Goal: Information Seeking & Learning: Learn about a topic

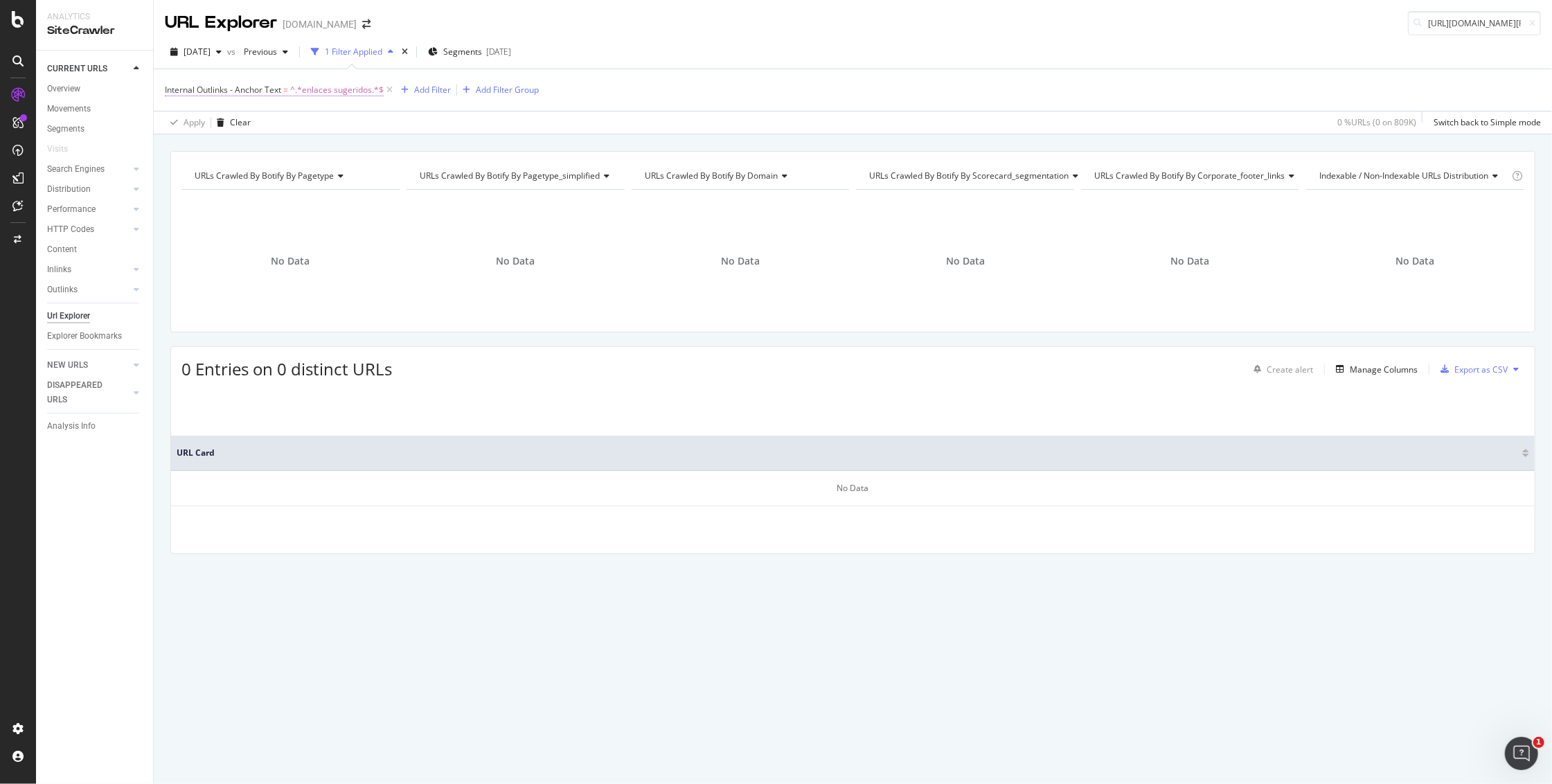
click at [315, 92] on span "^.*enlaces sugeridos.*$" at bounding box center [337, 89] width 94 height 19
click at [388, 91] on icon at bounding box center [389, 90] width 12 height 14
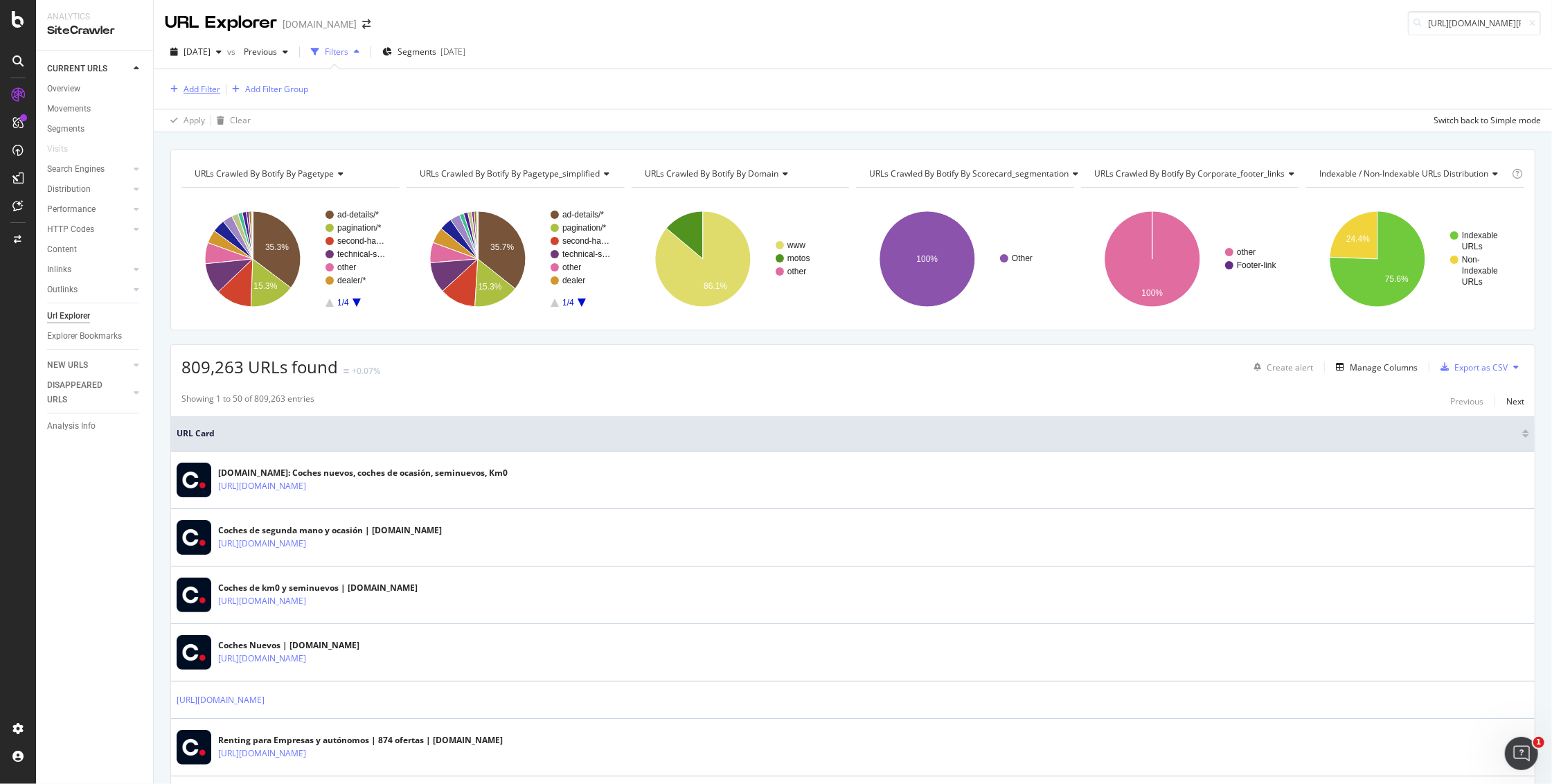
click at [194, 90] on div "Add Filter" at bounding box center [202, 89] width 37 height 12
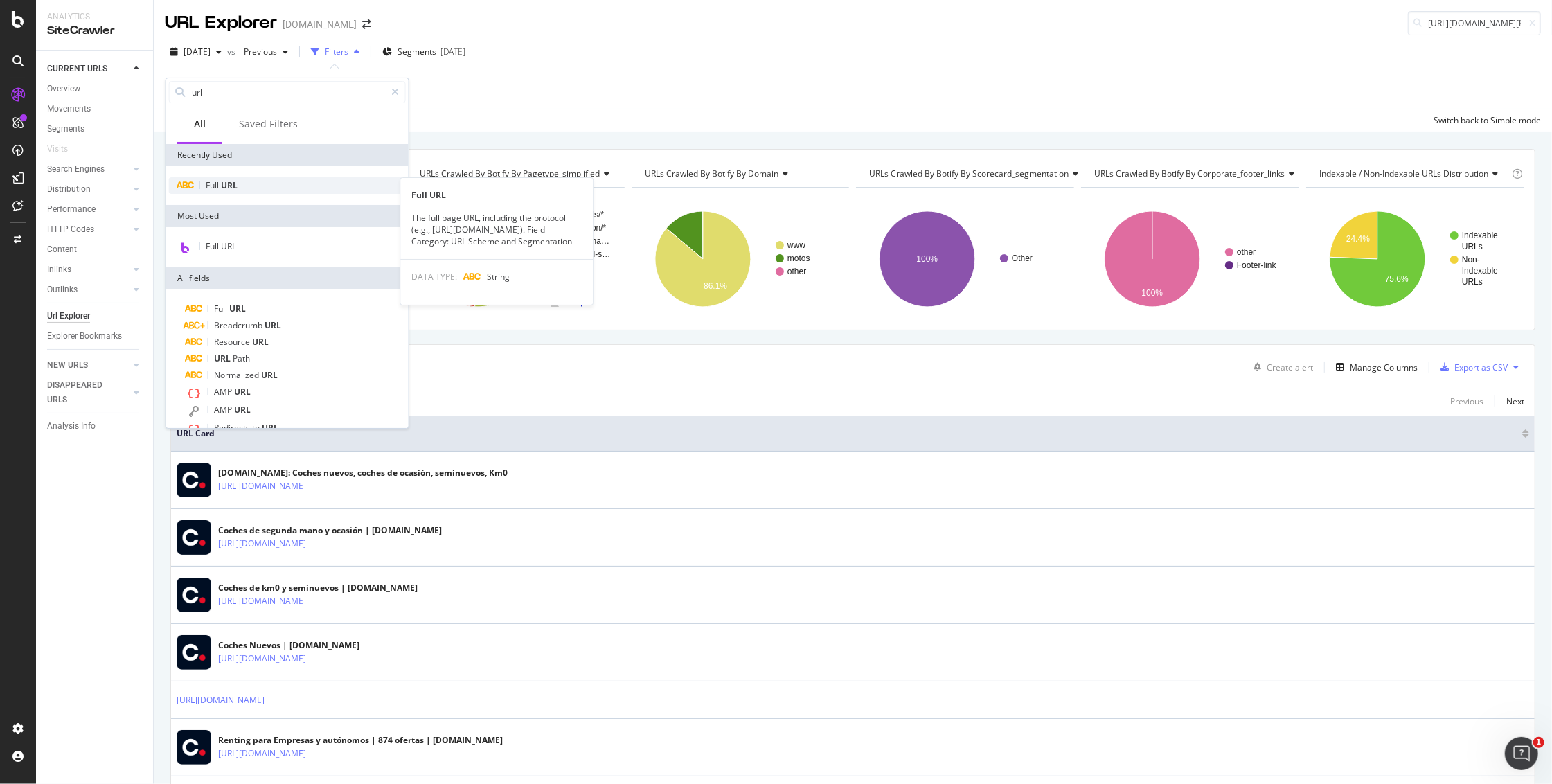
type input "url"
click at [232, 186] on span "URL" at bounding box center [230, 185] width 17 height 12
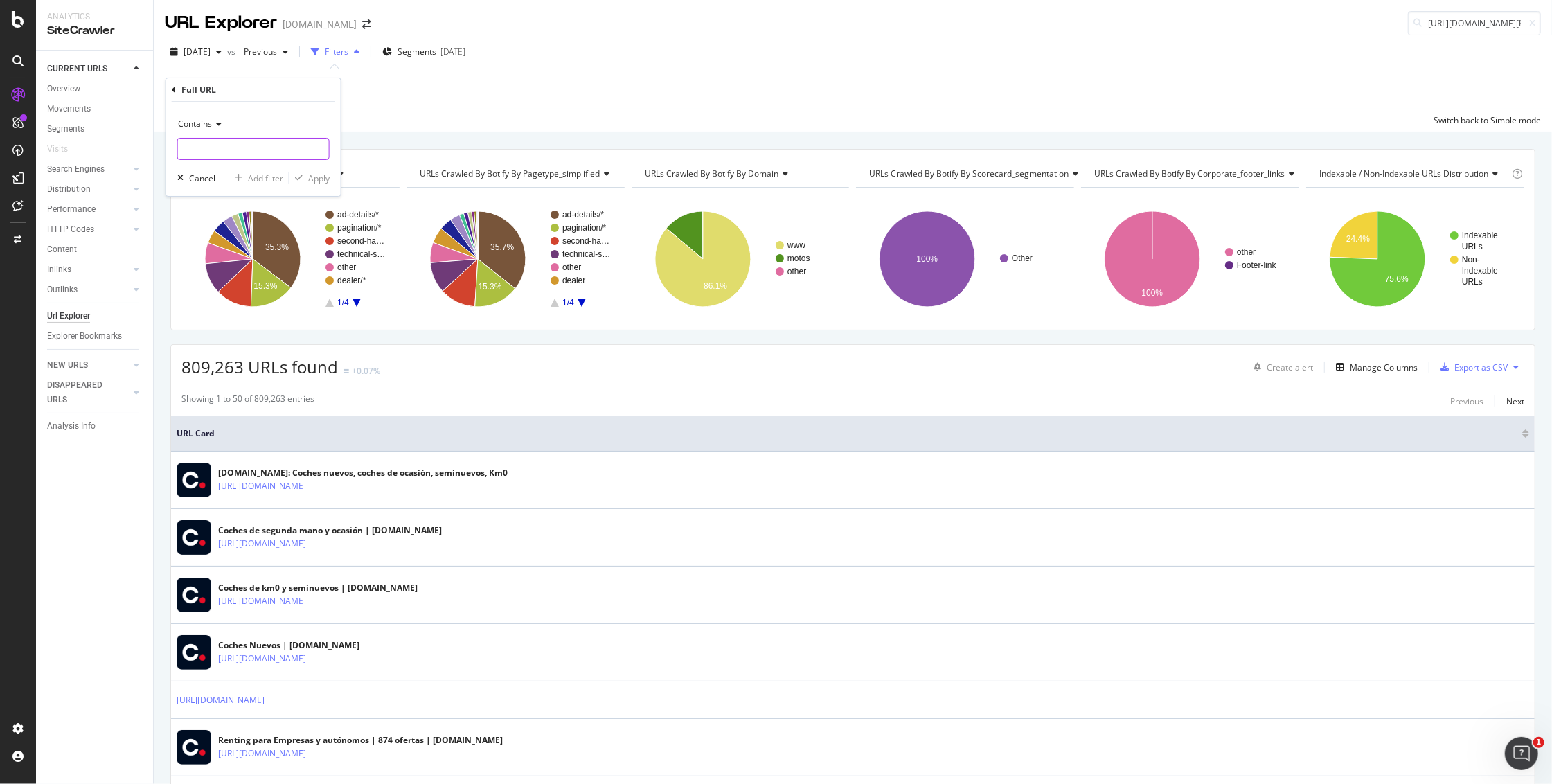
click at [213, 144] on input "text" at bounding box center [253, 149] width 151 height 23
type input "pg="
click at [310, 180] on div "Apply" at bounding box center [319, 178] width 22 height 12
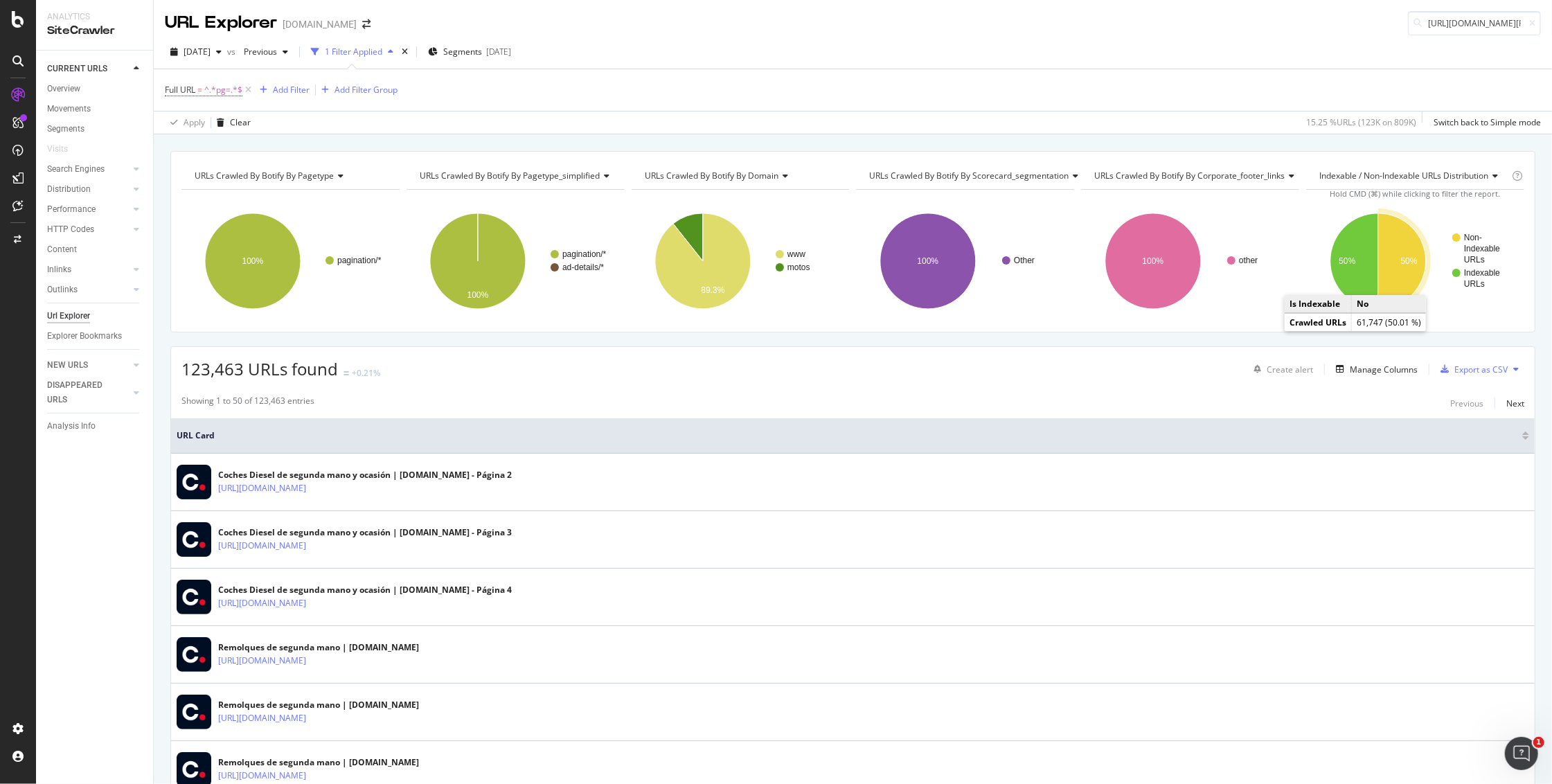
click at [1380, 278] on icon "A chart." at bounding box center [1402, 260] width 48 height 95
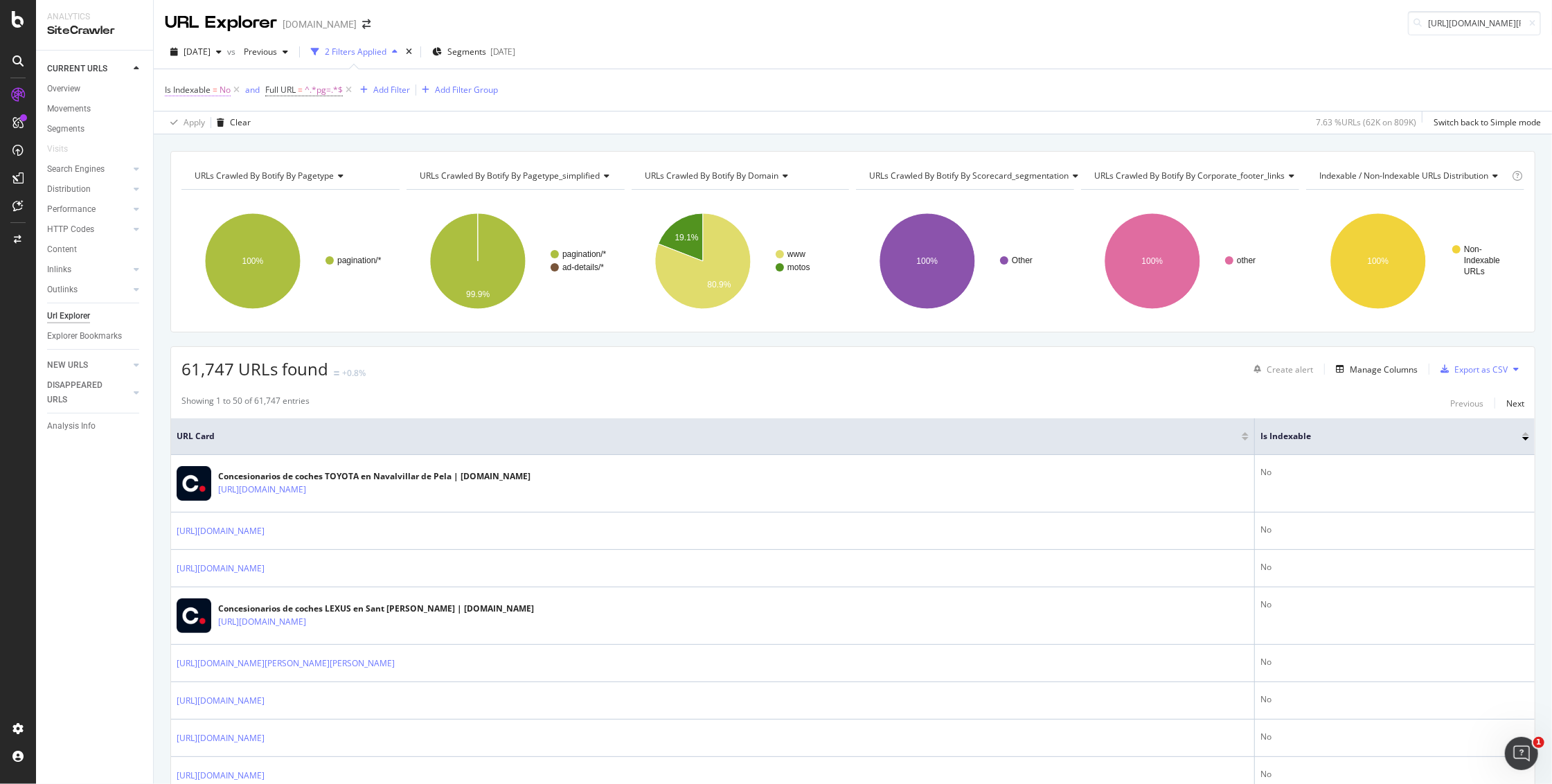
click at [210, 91] on span "Is Indexable = No" at bounding box center [197, 89] width 66 height 13
click at [198, 149] on div "No" at bounding box center [253, 146] width 152 height 23
click at [206, 176] on div "Yes" at bounding box center [254, 175] width 148 height 18
click at [310, 177] on div "Apply" at bounding box center [319, 175] width 22 height 12
